Goal: Task Accomplishment & Management: Complete application form

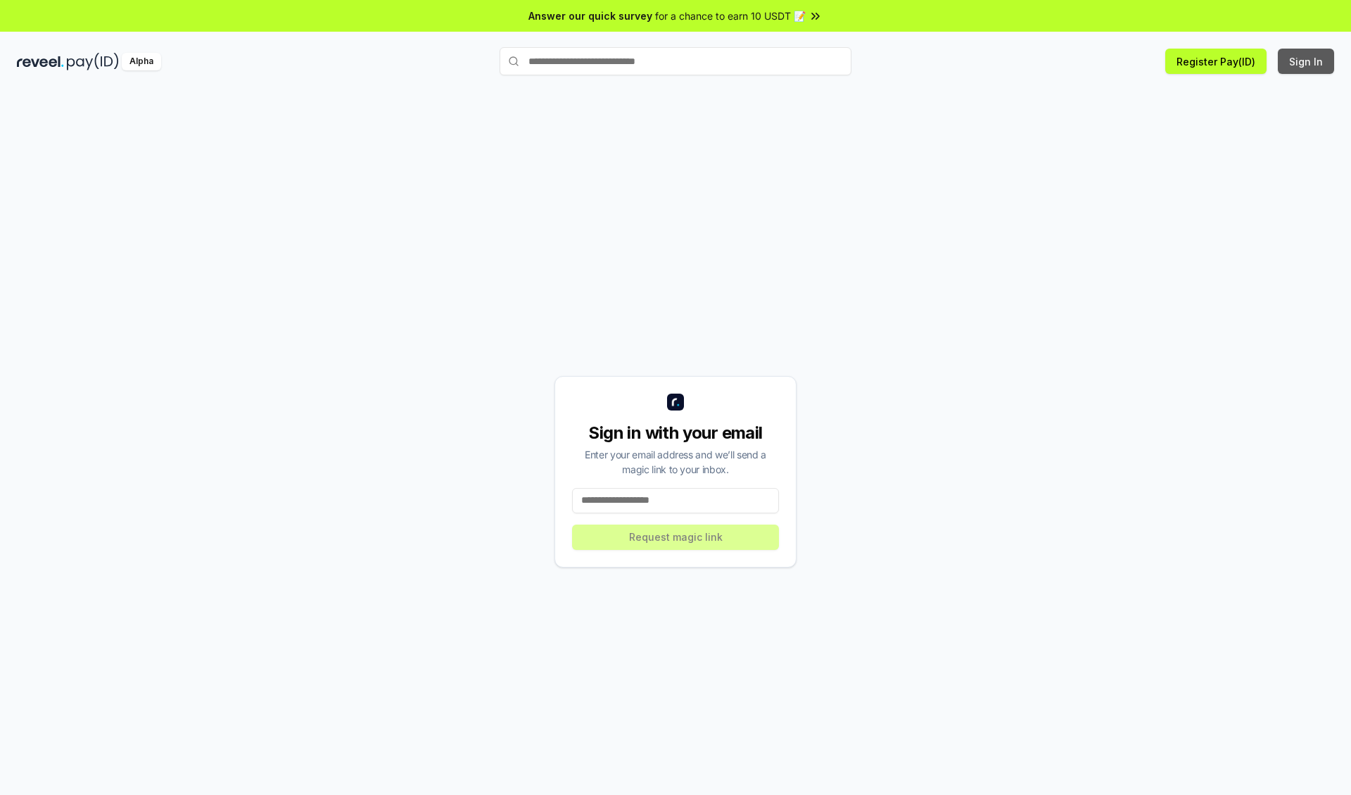
click at [1307, 61] on button "Sign In" at bounding box center [1306, 61] width 56 height 25
type input "**********"
click at [676, 536] on button "Request magic link" at bounding box center [675, 536] width 207 height 25
